Goal: Information Seeking & Learning: Find specific page/section

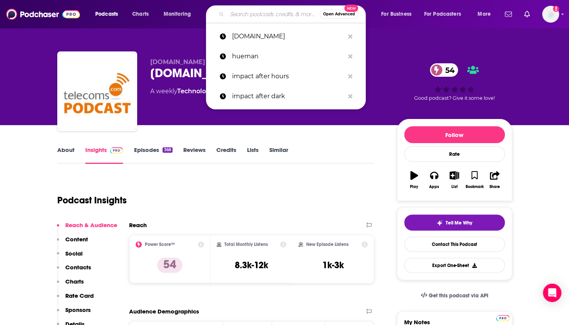
click at [252, 15] on input "Search podcasts, credits, & more..." at bounding box center [273, 14] width 93 height 12
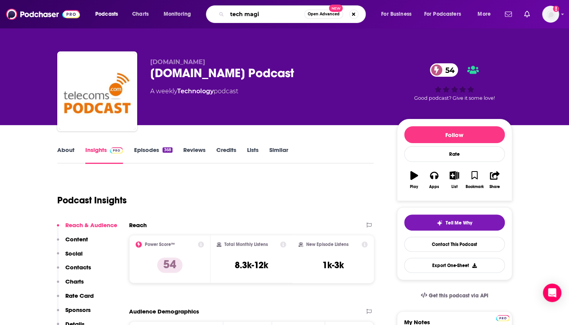
type input "tech magic"
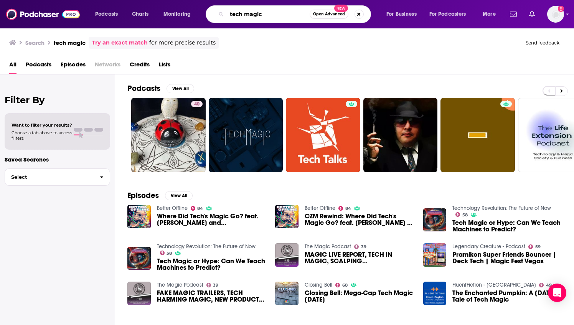
click at [253, 12] on input "tech magic" at bounding box center [268, 14] width 83 height 12
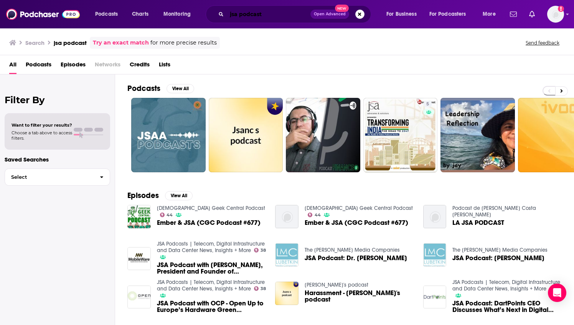
click at [258, 15] on input "jsa podcast" at bounding box center [269, 14] width 84 height 12
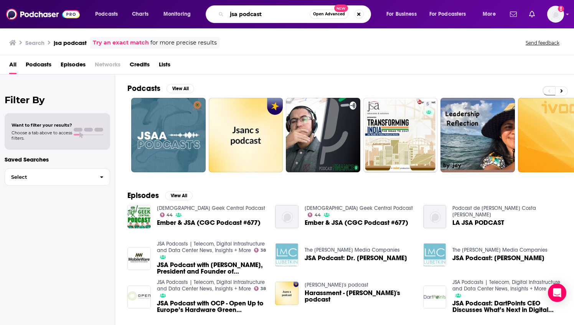
click at [266, 14] on input "jsa podcast" at bounding box center [268, 14] width 83 height 12
type input "jsa podcasts"
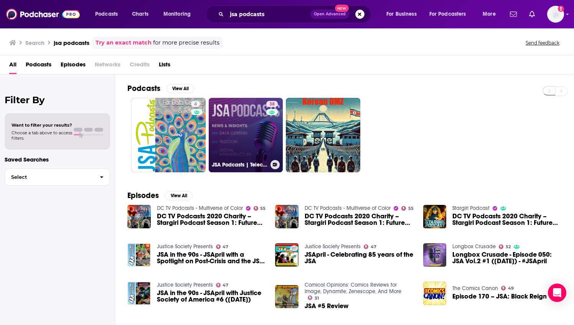
click at [243, 123] on link "38 JSA Podcasts | Telecom, Digital Infrastructure and Data Center News, Insight…" at bounding box center [246, 135] width 74 height 74
